Goal: Task Accomplishment & Management: Manage account settings

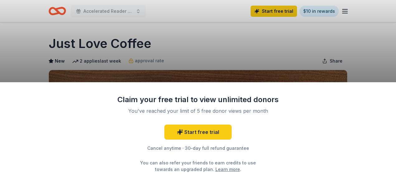
click at [347, 9] on div "Claim your free trial to view unlimited donors You've reached your limit of 5 f…" at bounding box center [198, 92] width 396 height 185
click at [60, 12] on div "Claim your free trial to view unlimited donors You've reached your limit of 5 f…" at bounding box center [198, 92] width 396 height 185
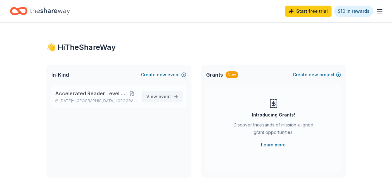
click at [168, 97] on span "event" at bounding box center [164, 96] width 12 height 5
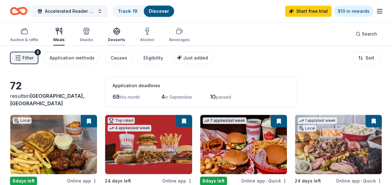
scroll to position [34, 0]
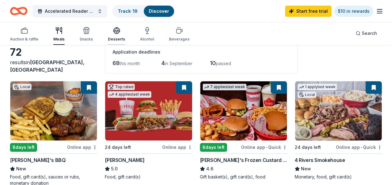
click at [118, 35] on div "Desserts" at bounding box center [116, 34] width 17 height 15
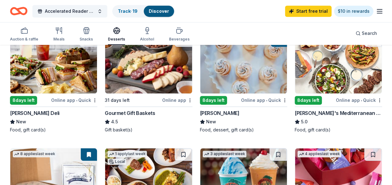
scroll to position [194, 0]
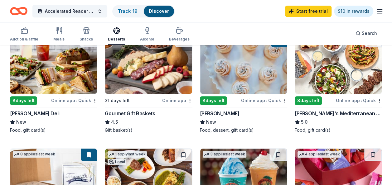
click at [254, 99] on div "Online app • Quick" at bounding box center [264, 101] width 46 height 8
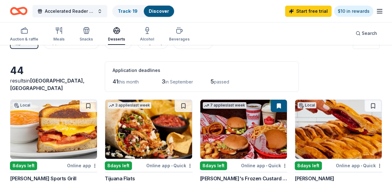
scroll to position [0, 0]
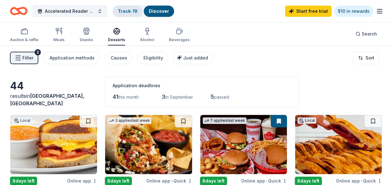
click at [131, 12] on link "Track · 19" at bounding box center [128, 10] width 20 height 5
click at [128, 12] on link "Track · 19" at bounding box center [128, 10] width 20 height 5
click at [129, 12] on link "Track · 19" at bounding box center [128, 10] width 20 height 5
click at [51, 13] on span "Accelerated Reader Level Up Events" at bounding box center [70, 10] width 50 height 7
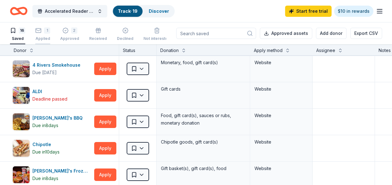
click at [45, 36] on div "Applied" at bounding box center [42, 38] width 15 height 5
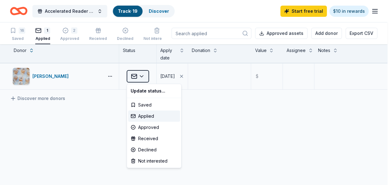
click at [144, 76] on html "Accelerated Reader Level Up Events Track · 19 Discover Start free trial $10 in …" at bounding box center [196, 92] width 392 height 185
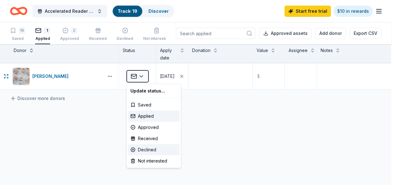
click at [153, 146] on div "Declined" at bounding box center [154, 149] width 52 height 11
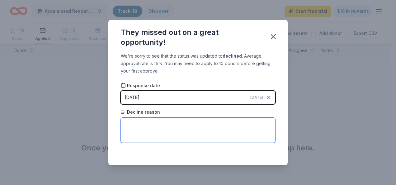
click at [215, 127] on textarea at bounding box center [198, 130] width 155 height 25
type textarea "no reason given"
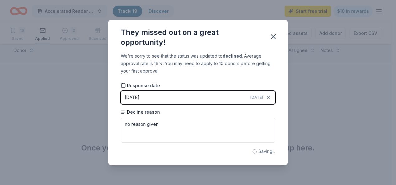
click at [215, 154] on div "Saving..." at bounding box center [198, 151] width 155 height 7
click at [271, 36] on icon "button" at bounding box center [273, 36] width 9 height 9
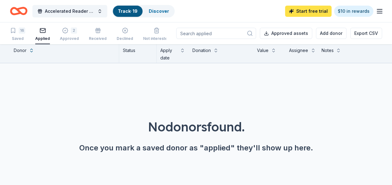
click at [325, 12] on link "Start free trial" at bounding box center [308, 11] width 46 height 11
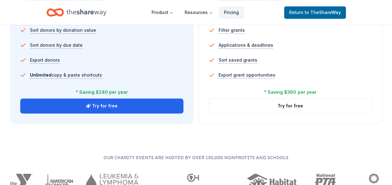
scroll to position [480, 0]
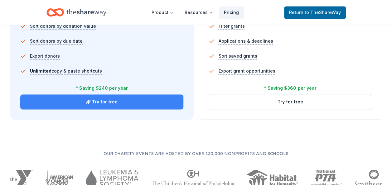
click at [126, 96] on button "Try for free" at bounding box center [101, 101] width 163 height 15
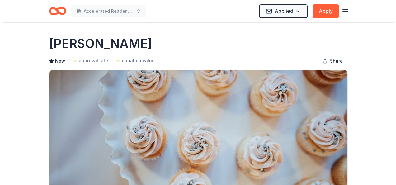
scroll to position [115, 0]
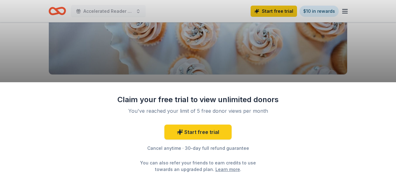
click at [114, 13] on div "Claim your free trial to view unlimited donors You've reached your limit of 5 f…" at bounding box center [198, 92] width 396 height 185
